Goal: Information Seeking & Learning: Learn about a topic

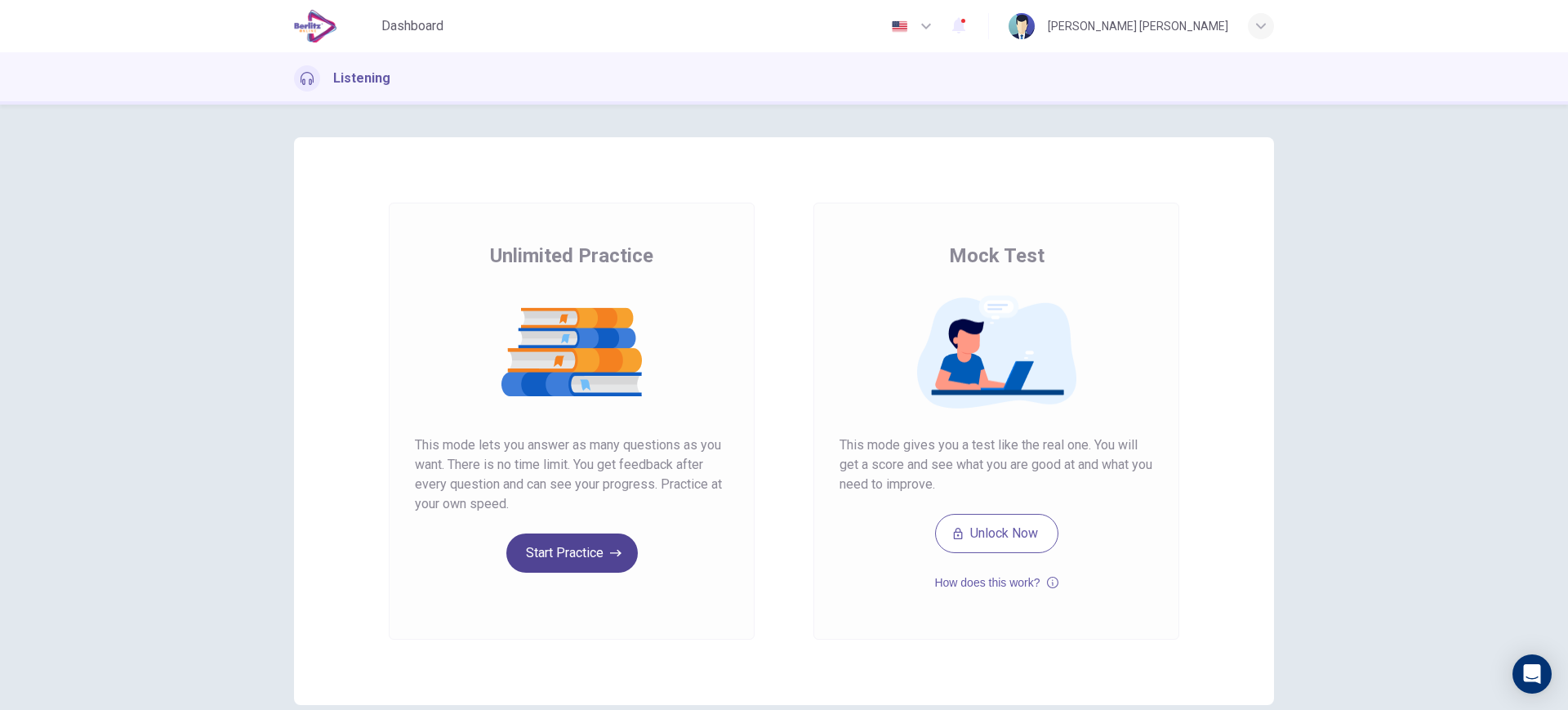
click at [573, 562] on button "Start Practice" at bounding box center [572, 553] width 131 height 39
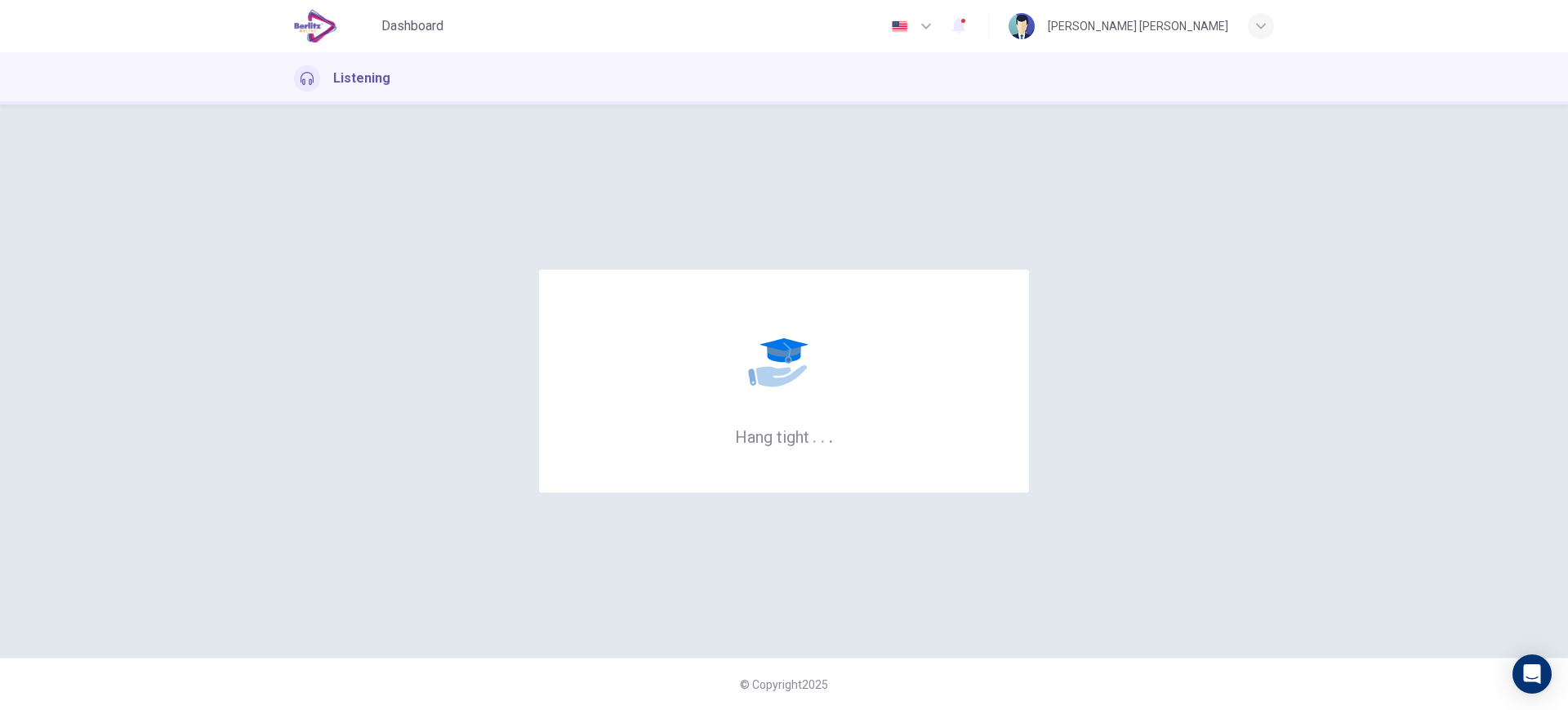
click at [773, 382] on icon at bounding box center [782, 374] width 54 height 30
click at [363, 81] on h1 "Listening" at bounding box center [362, 78] width 57 height 20
click at [412, 23] on span "Dashboard" at bounding box center [412, 26] width 62 height 20
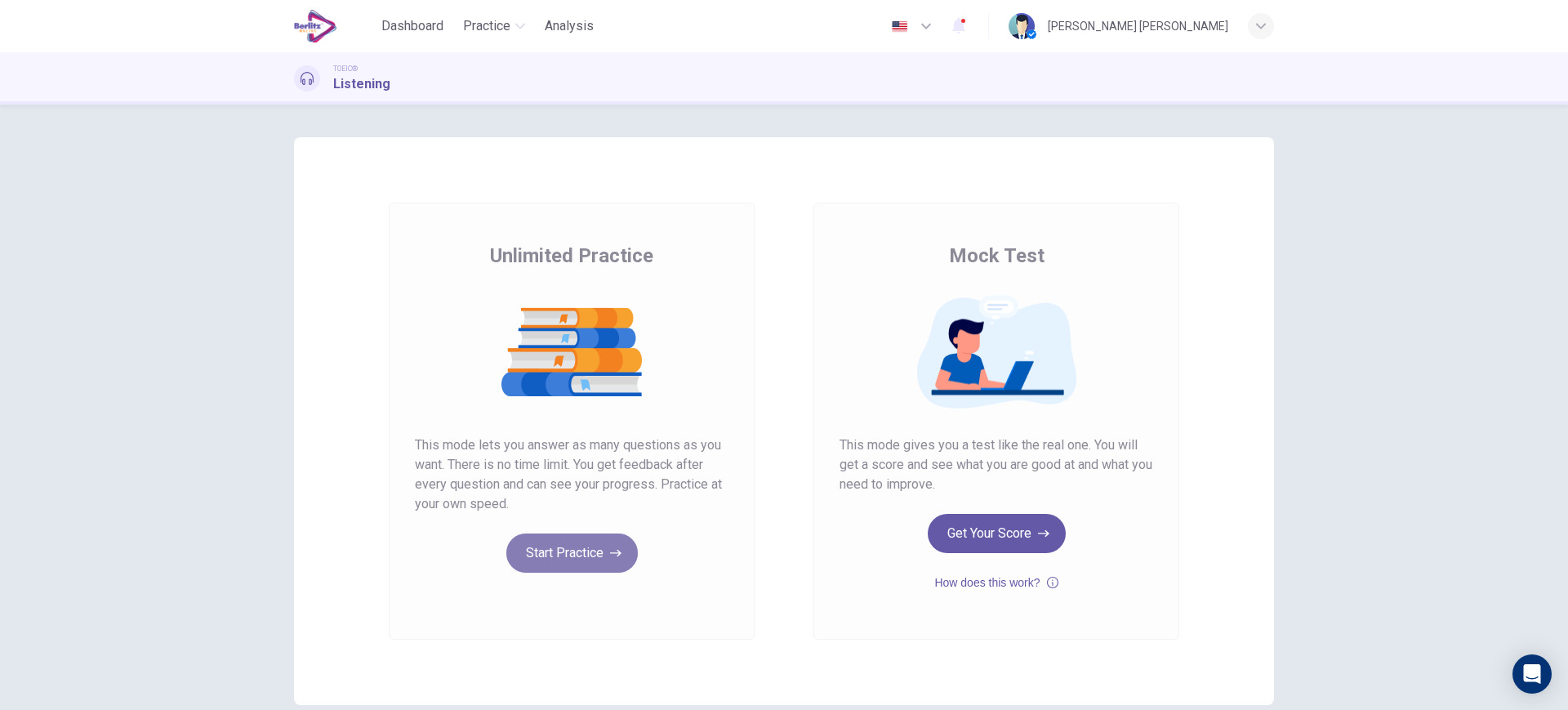
click at [554, 536] on button "Start Practice" at bounding box center [572, 553] width 131 height 39
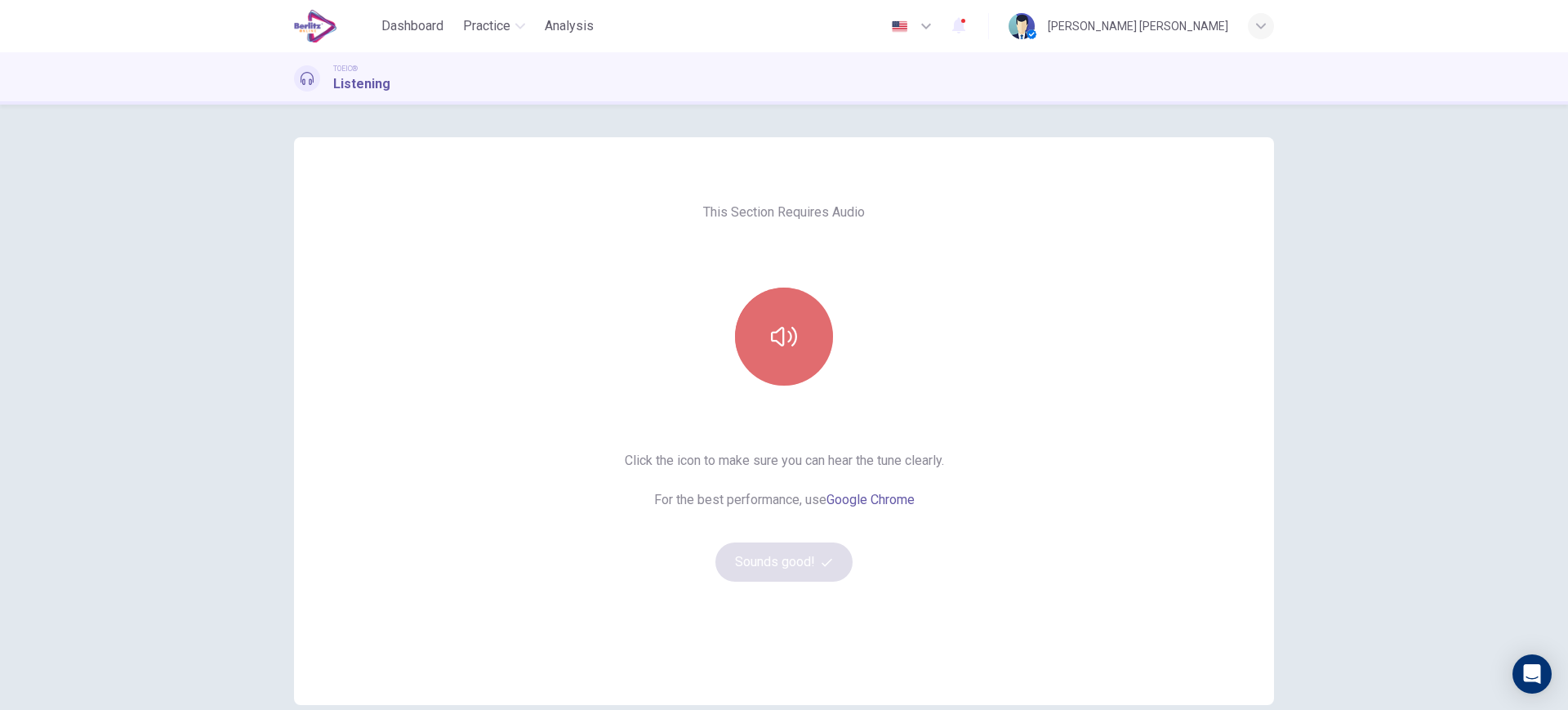
click at [804, 348] on button "button" at bounding box center [784, 336] width 98 height 98
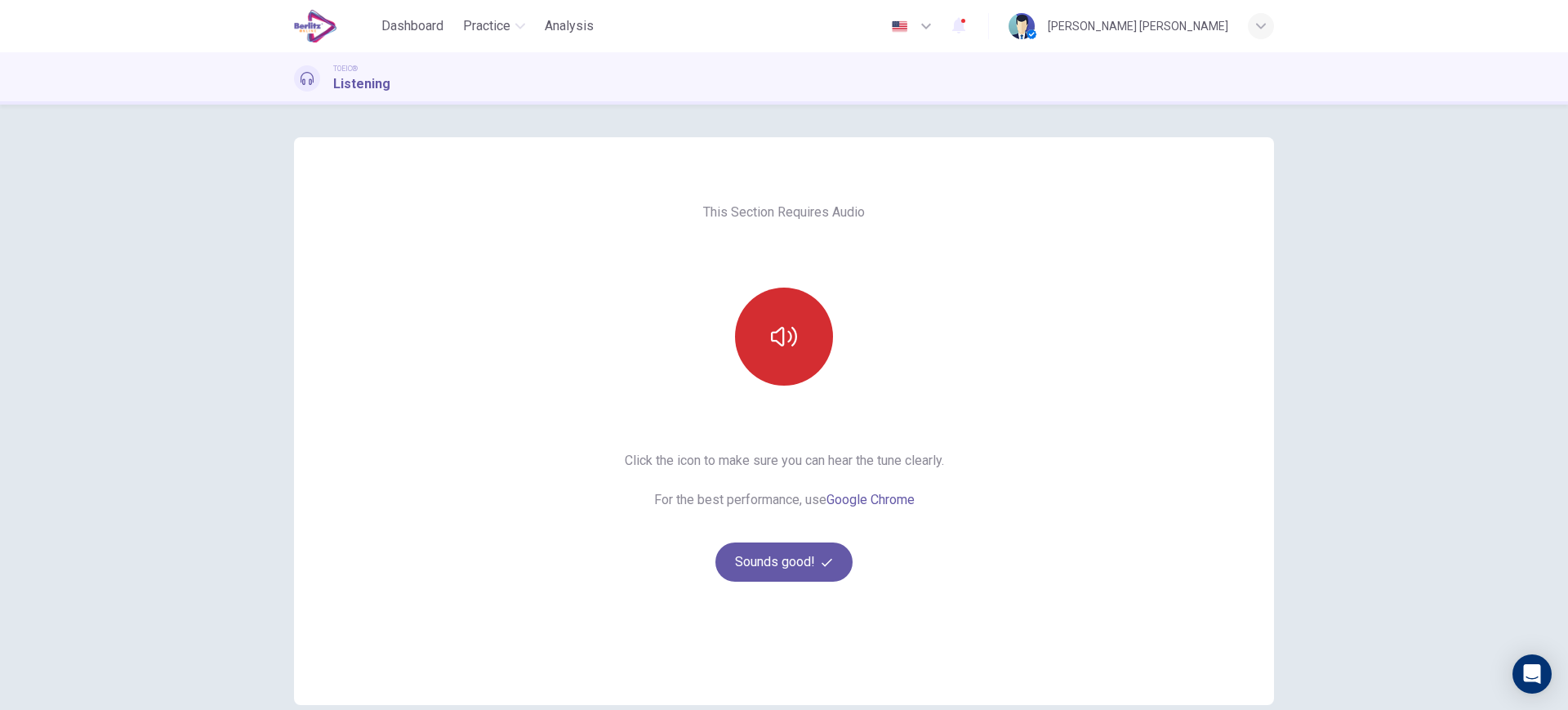
click at [804, 348] on button "button" at bounding box center [784, 336] width 98 height 98
click at [803, 558] on button "Sounds good!" at bounding box center [784, 561] width 137 height 39
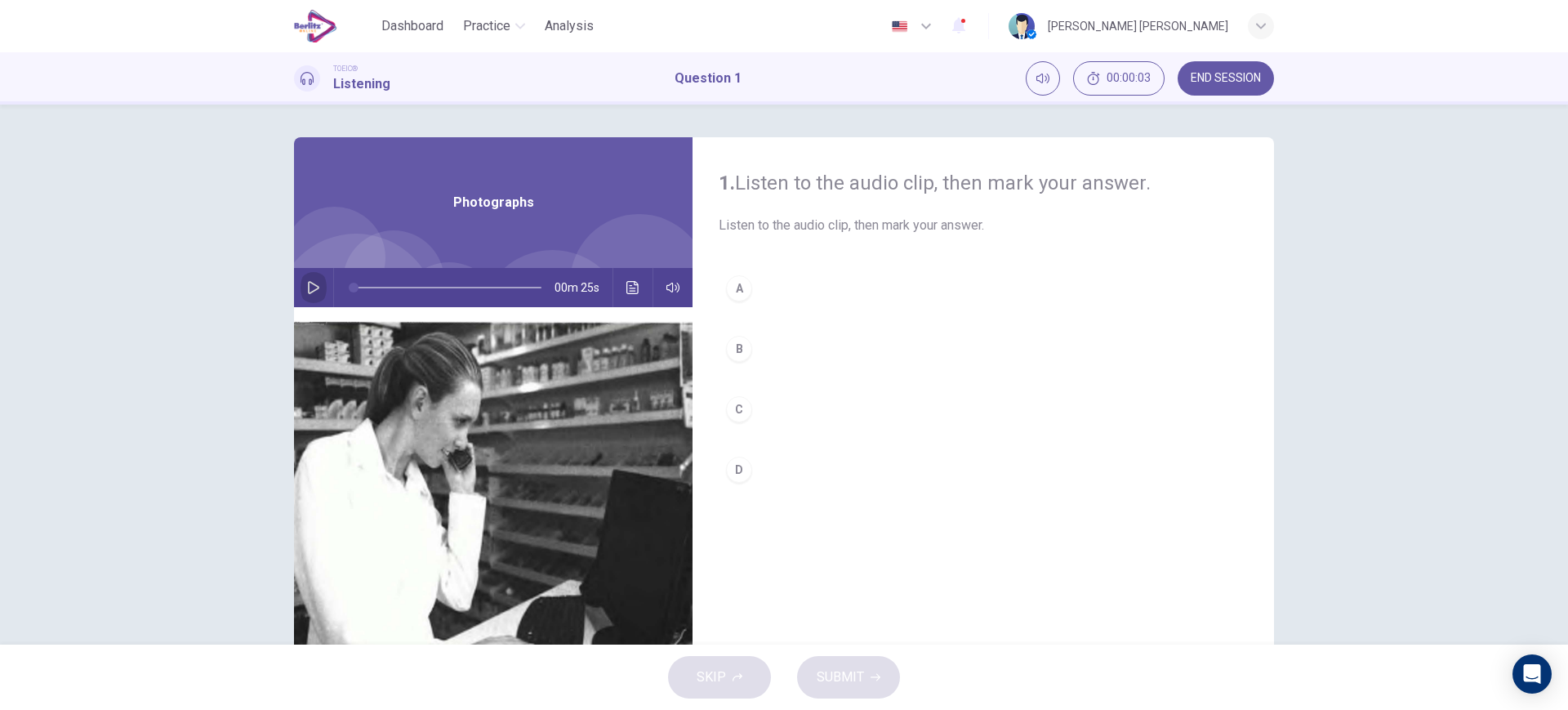
click at [315, 293] on button "button" at bounding box center [313, 288] width 26 height 39
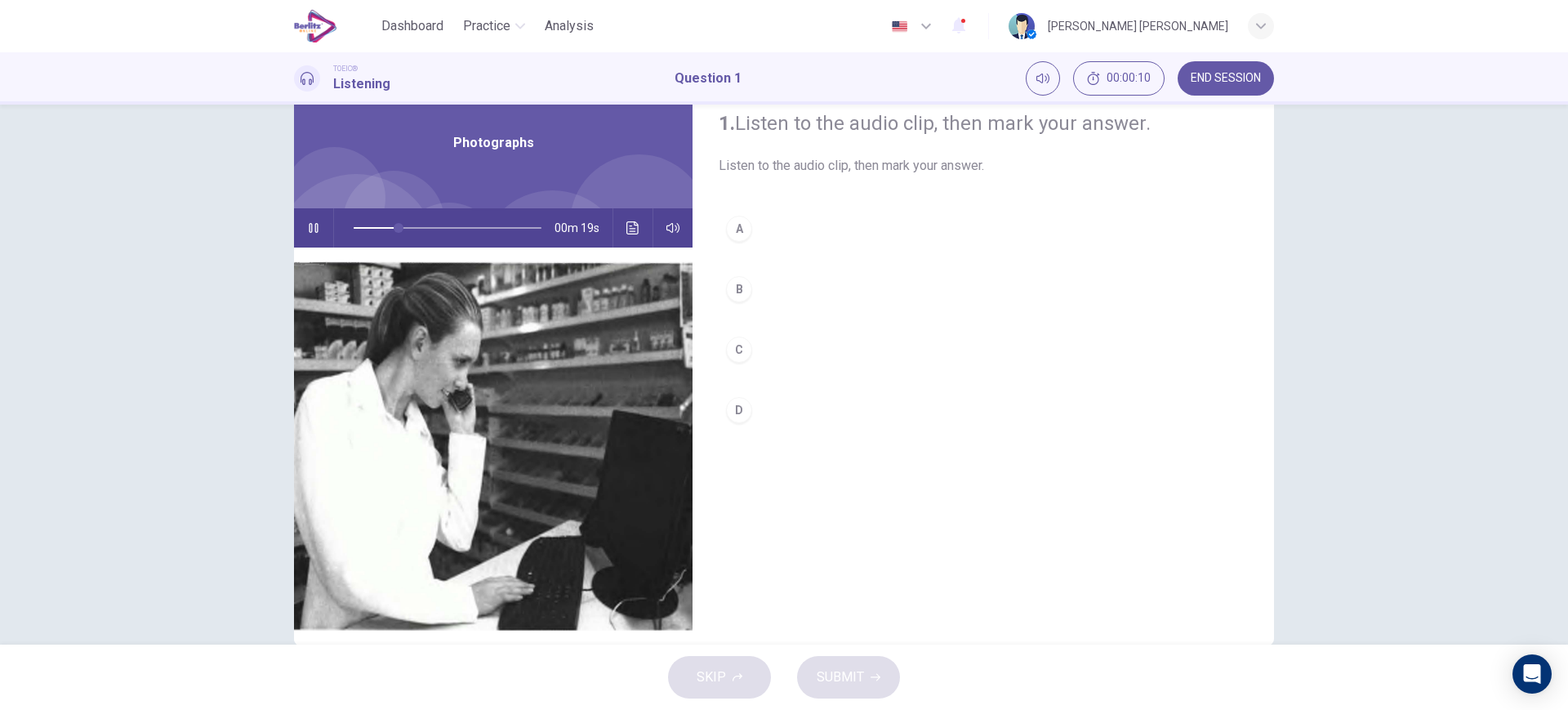
scroll to position [61, 0]
click at [746, 350] on div "C" at bounding box center [739, 348] width 26 height 26
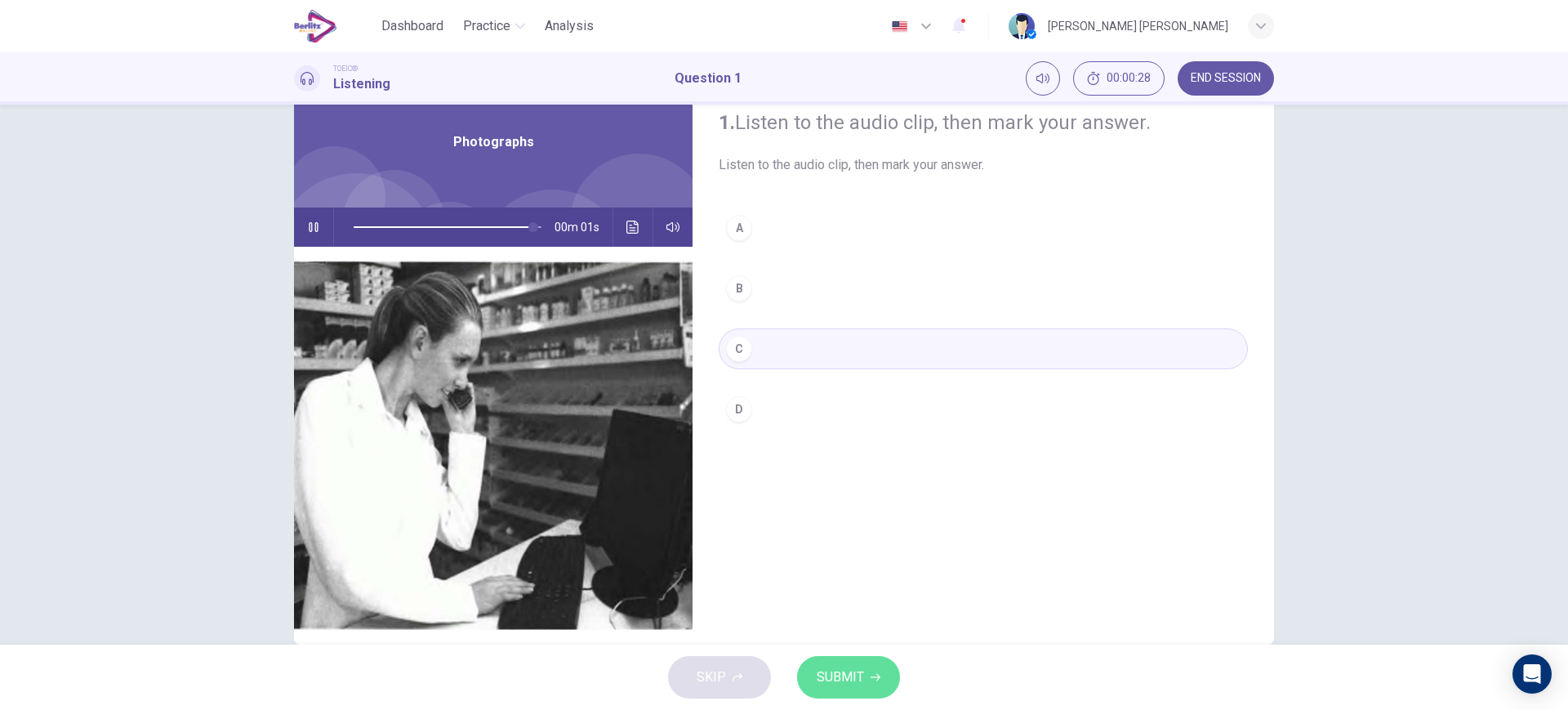
click at [846, 669] on span "SUBMIT" at bounding box center [840, 676] width 47 height 22
type input "*"
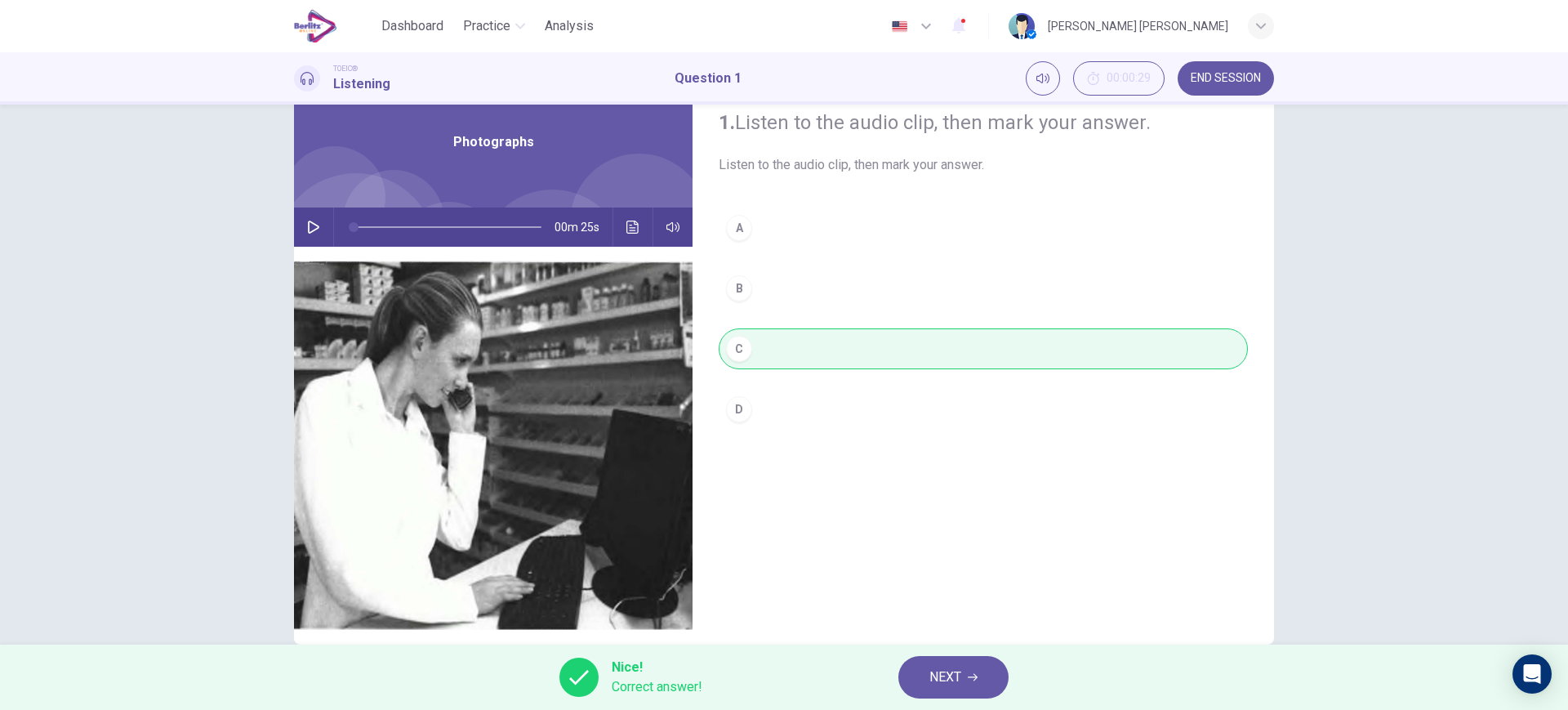
scroll to position [0, 0]
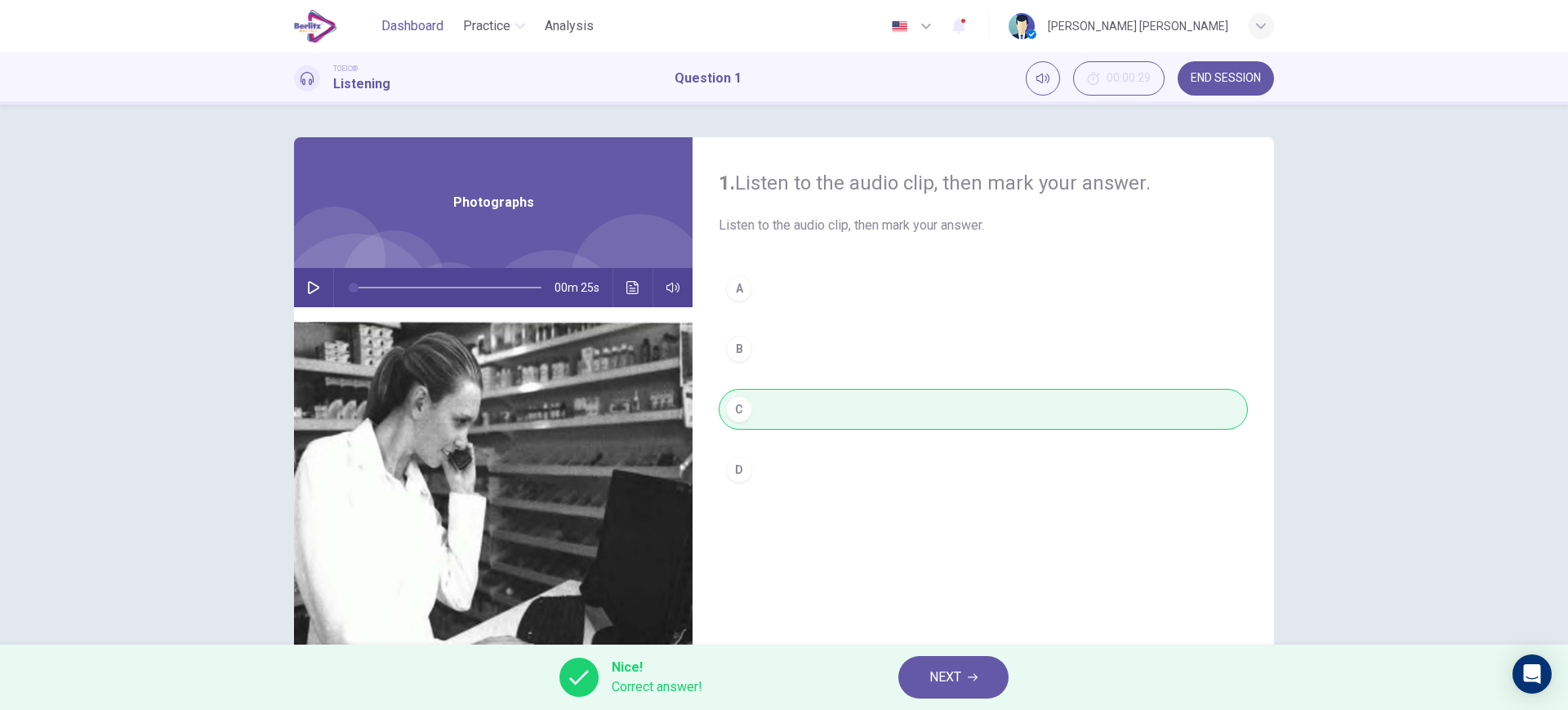
click at [411, 29] on span "Dashboard" at bounding box center [412, 26] width 62 height 20
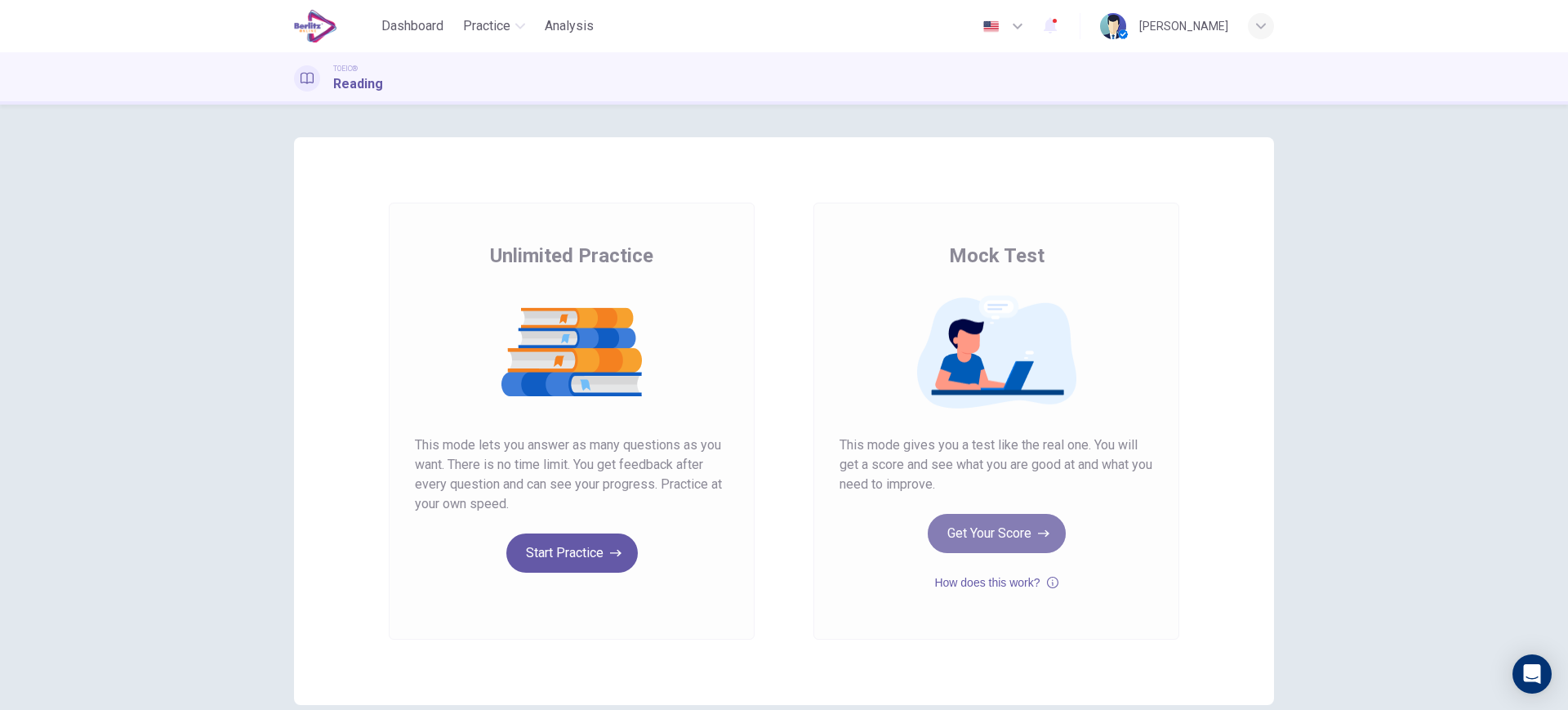
click at [972, 524] on button "Get Your Score" at bounding box center [996, 533] width 138 height 39
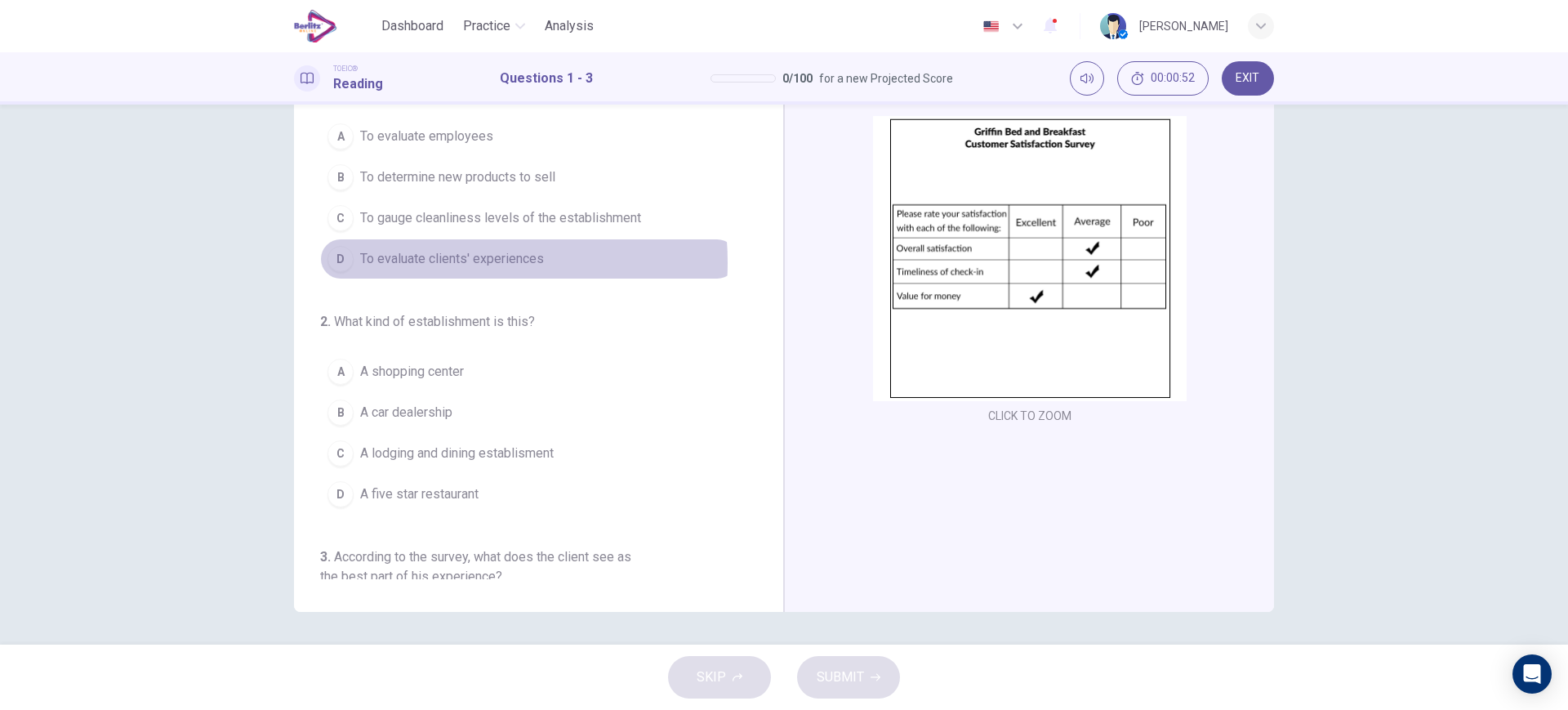
click at [434, 262] on span "To evaluate clients' experiences" at bounding box center [452, 259] width 184 height 20
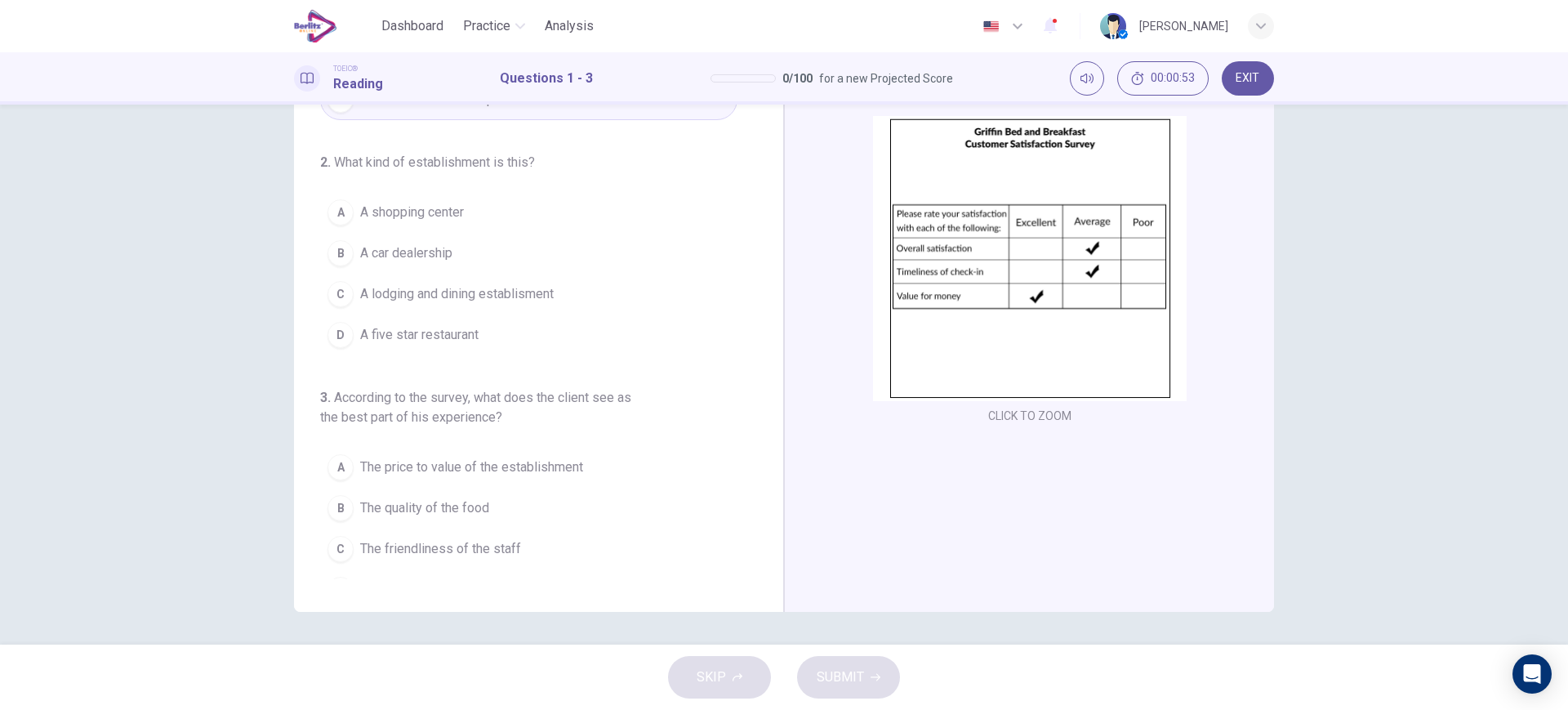
scroll to position [191, 0]
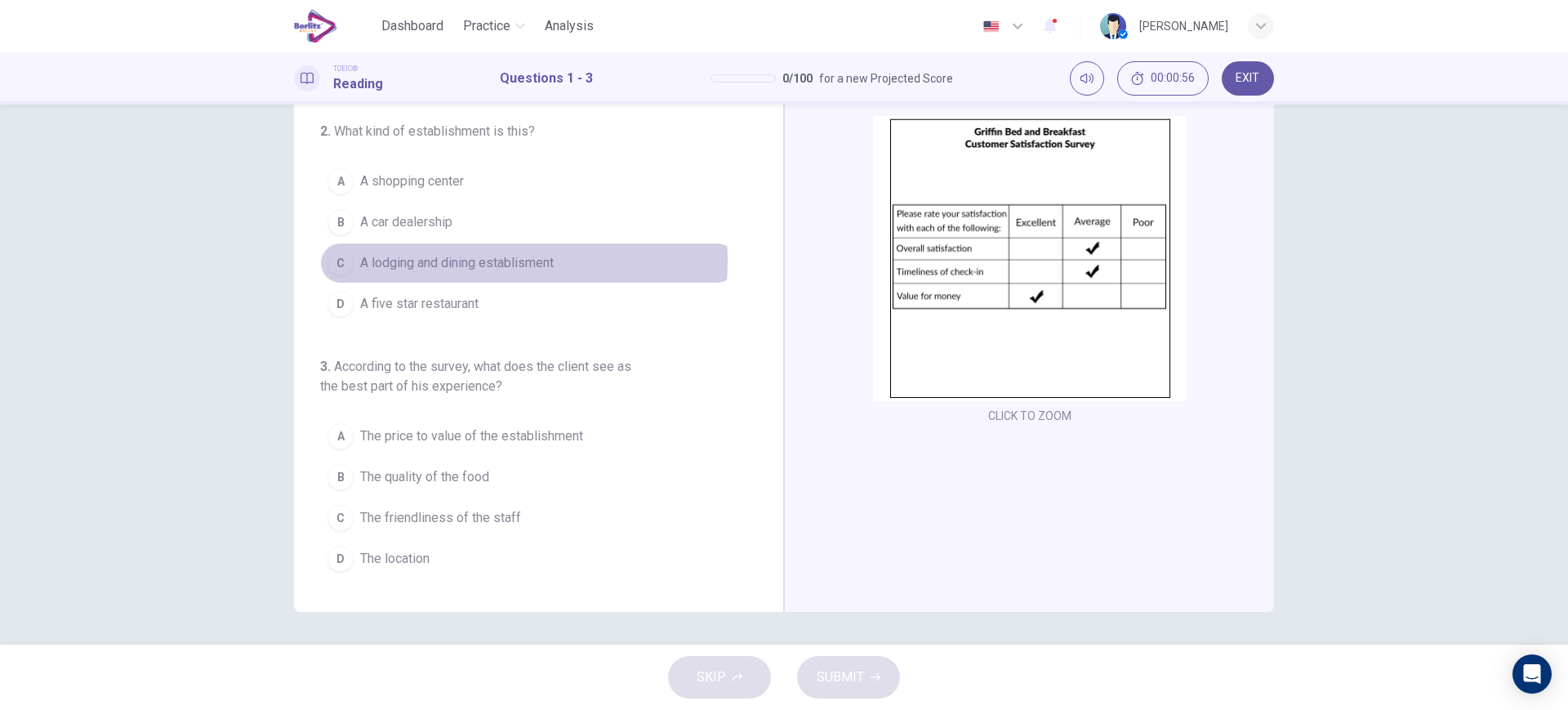
click at [437, 261] on span "A lodging and dining establisment" at bounding box center [457, 263] width 194 height 20
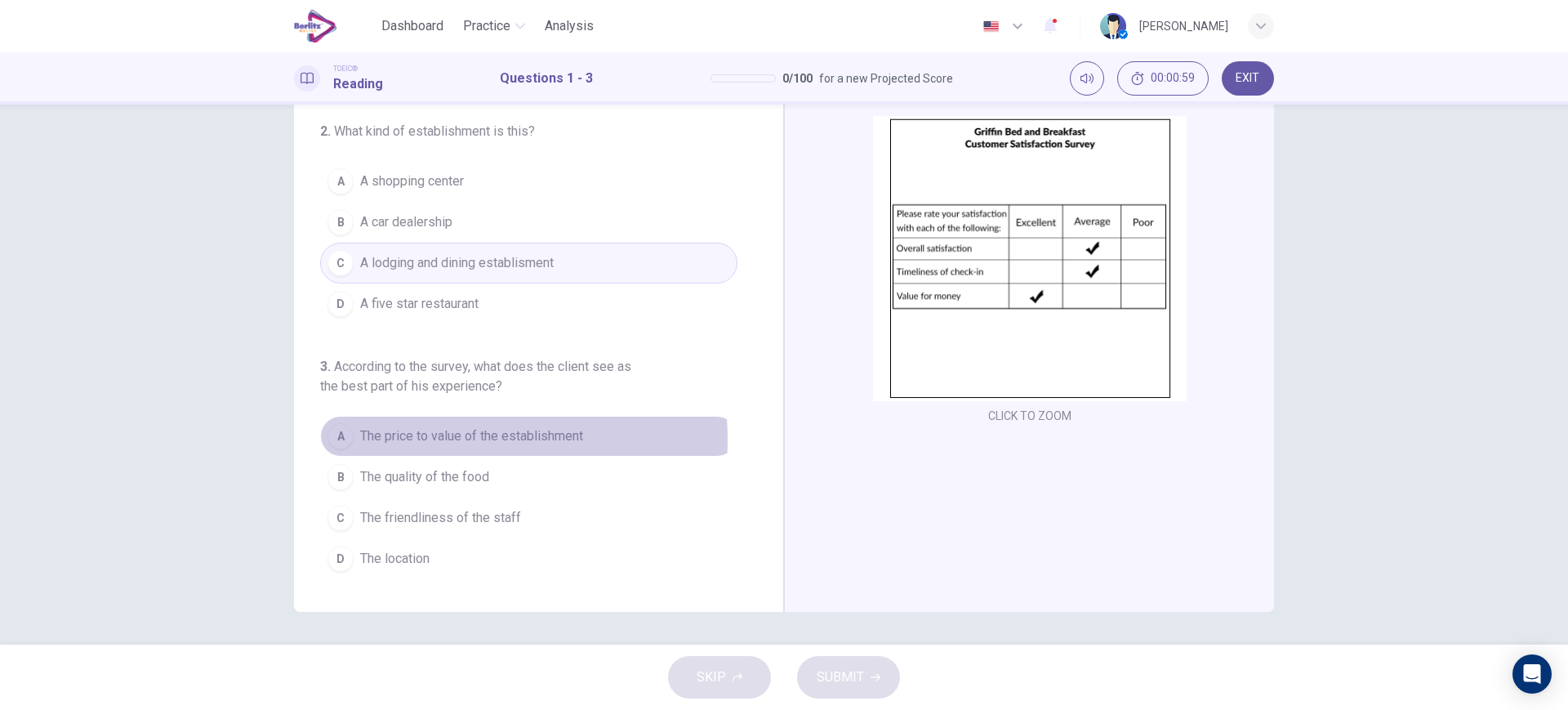
click at [434, 439] on span "The price to value of the establishment" at bounding box center [471, 436] width 223 height 20
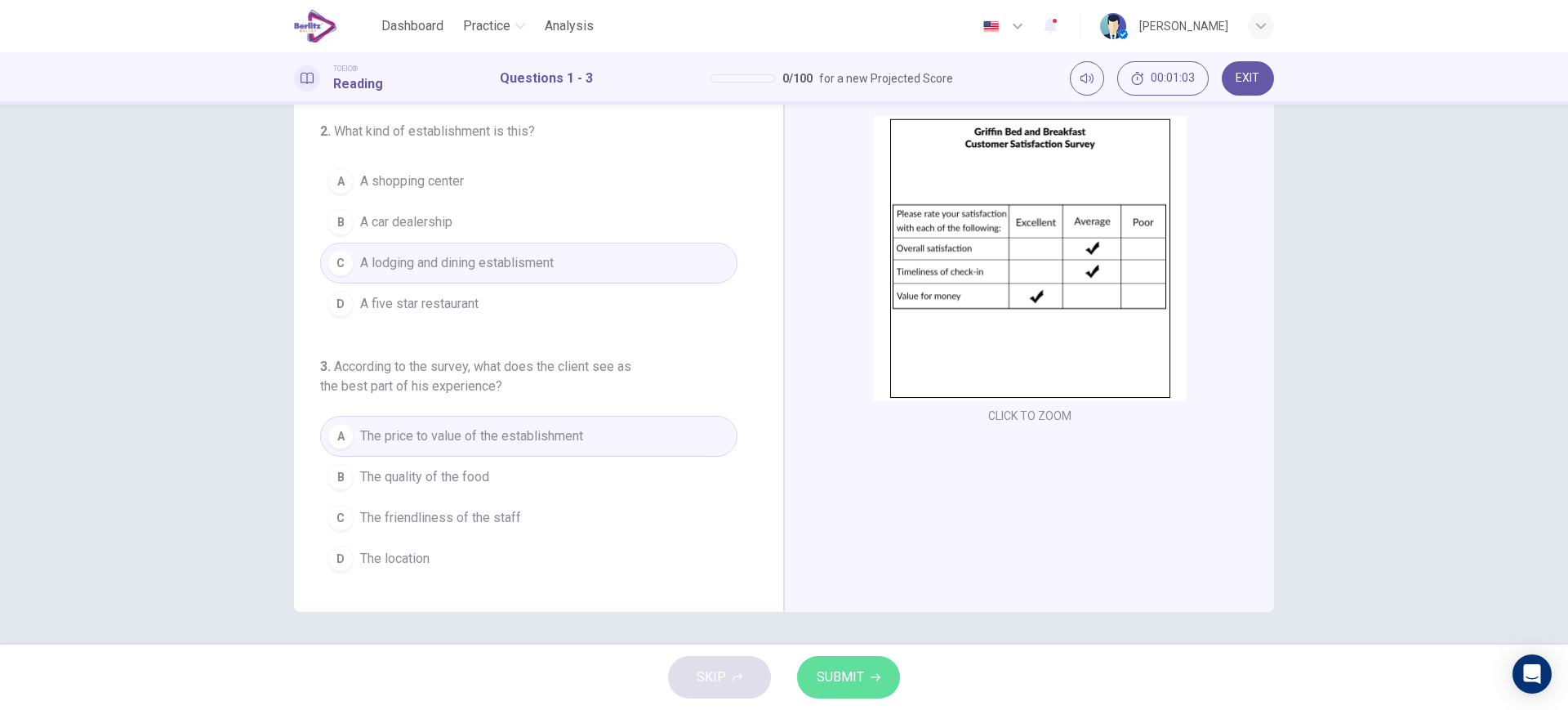
click at [832, 665] on span "SUBMIT" at bounding box center [840, 676] width 47 height 22
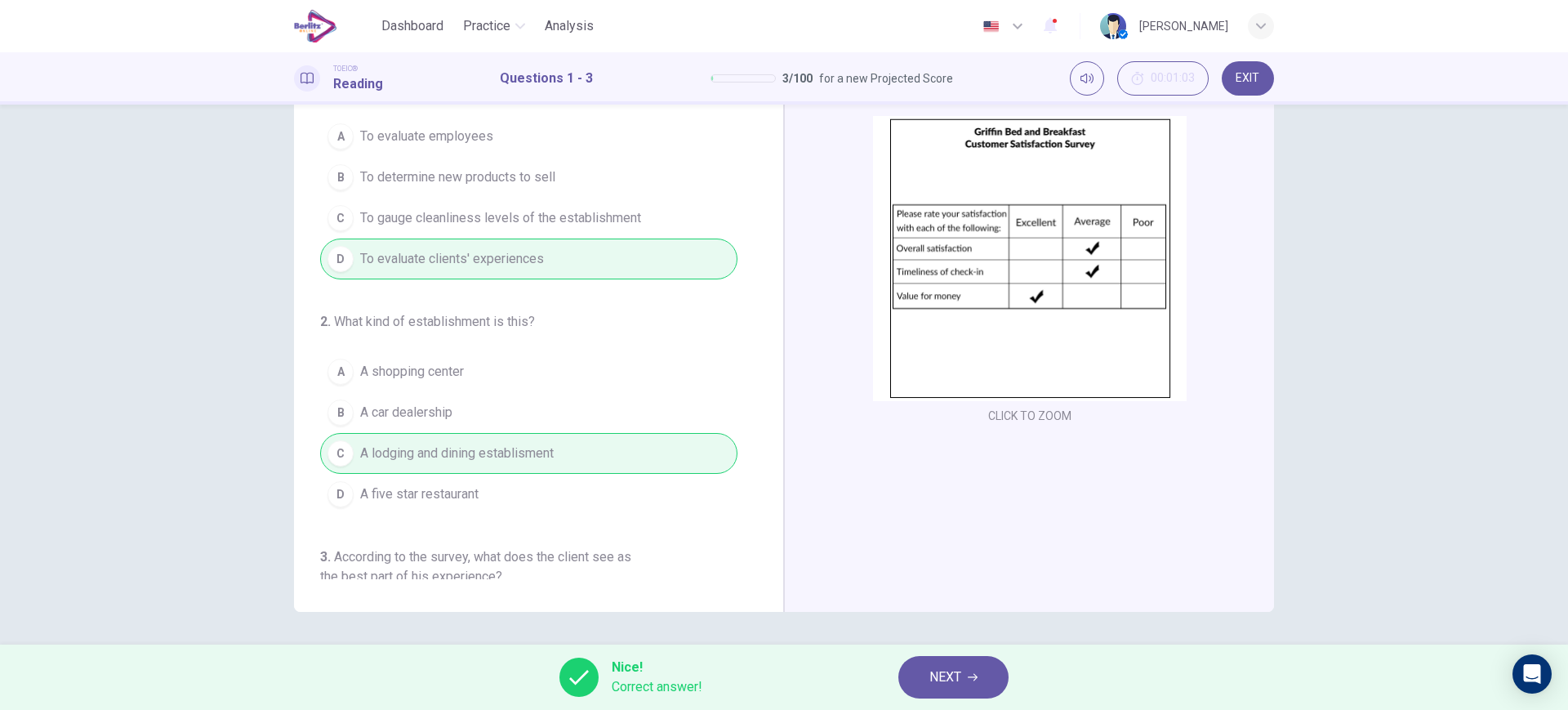
scroll to position [0, 0]
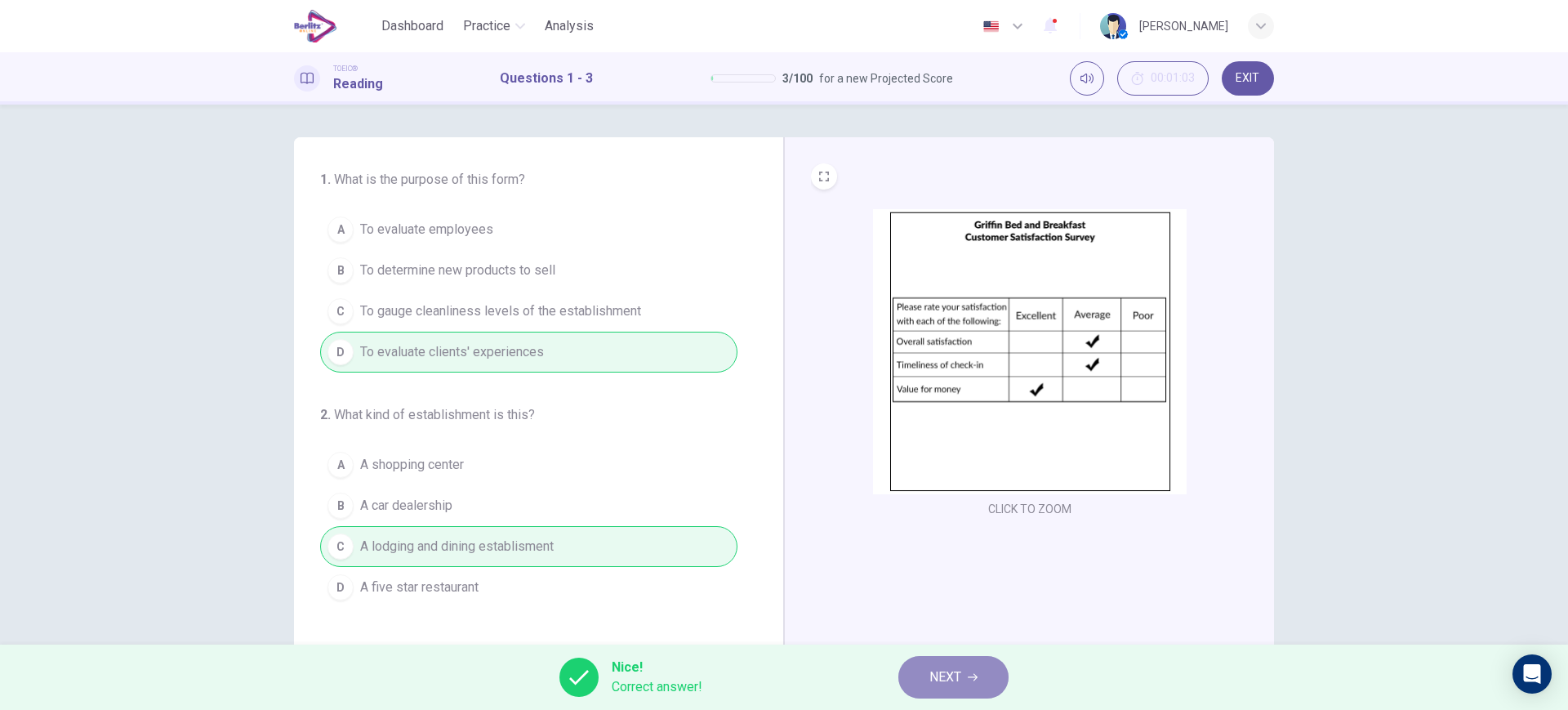
click at [957, 662] on button "NEXT" at bounding box center [953, 676] width 111 height 42
